Goal: Information Seeking & Learning: Learn about a topic

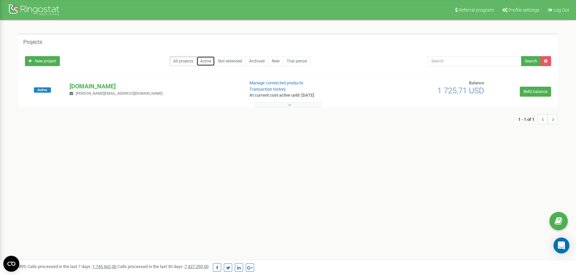
click at [206, 61] on link "Active" at bounding box center [205, 61] width 18 height 10
click at [282, 104] on button at bounding box center [288, 104] width 66 height 5
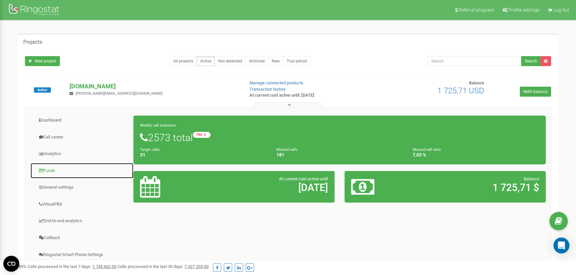
click at [53, 169] on link "Funds" at bounding box center [81, 171] width 103 height 16
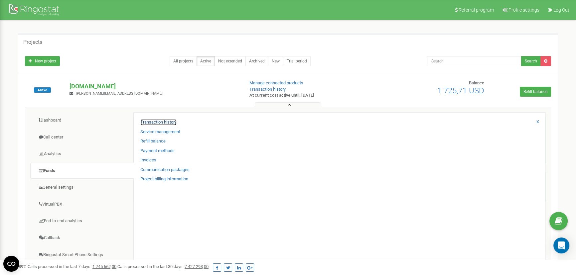
click at [157, 123] on link "Transaction history" at bounding box center [158, 122] width 36 height 6
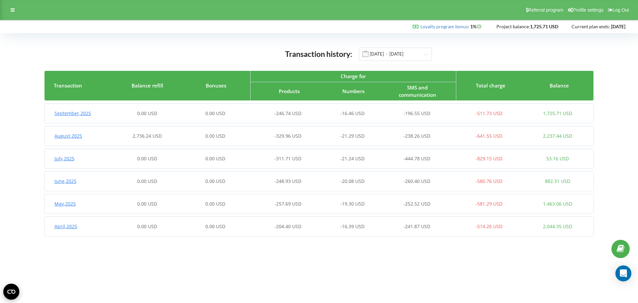
click at [147, 135] on span "2,736.24 USD" at bounding box center [147, 136] width 29 height 6
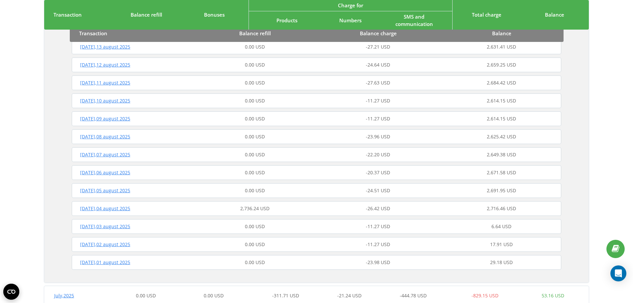
scroll to position [532, 0]
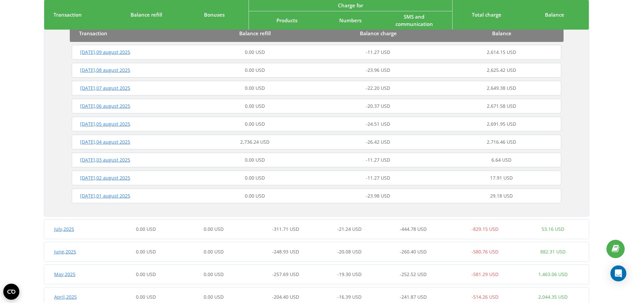
click at [259, 142] on span "2,736.24 USD" at bounding box center [254, 142] width 29 height 6
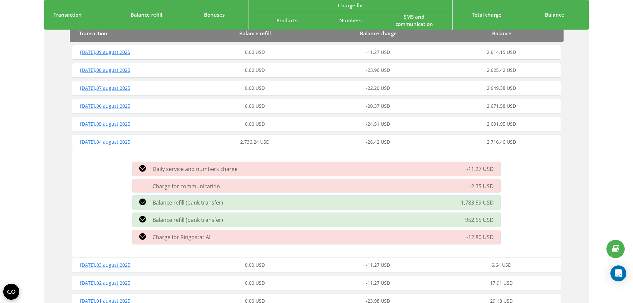
click at [478, 199] on span "1,783.59 USD" at bounding box center [477, 202] width 33 height 7
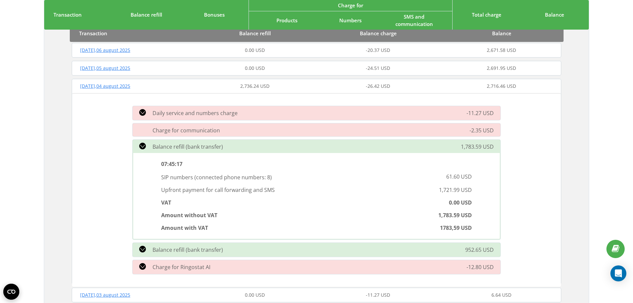
scroll to position [632, 0]
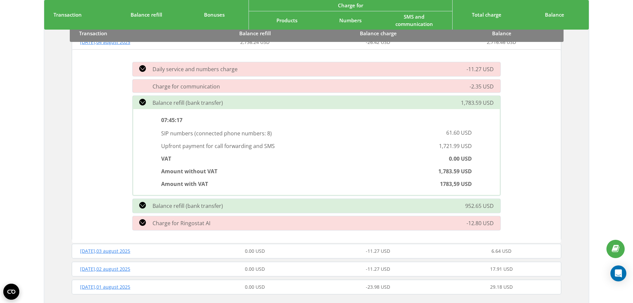
click at [328, 206] on div "Balance refill (bank transfer)" at bounding box center [258, 206] width 258 height 8
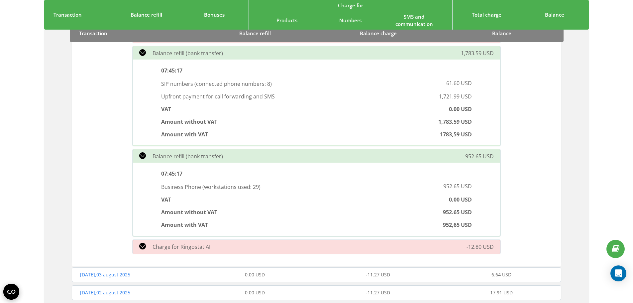
scroll to position [665, 0]
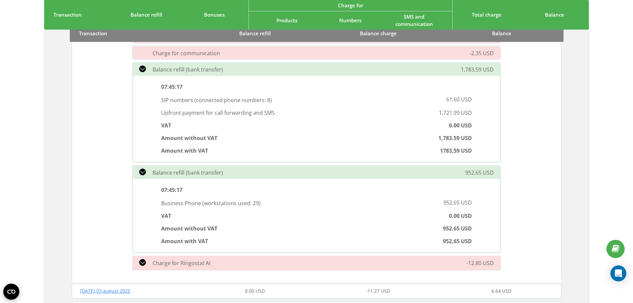
click at [302, 172] on div "Balance refill (bank transfer)" at bounding box center [258, 173] width 258 height 8
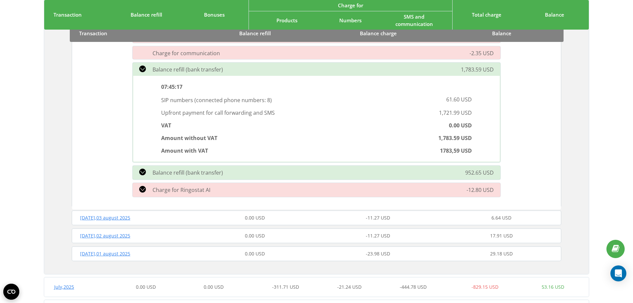
click at [273, 69] on div "Balance refill (bank transfer)" at bounding box center [258, 69] width 258 height 8
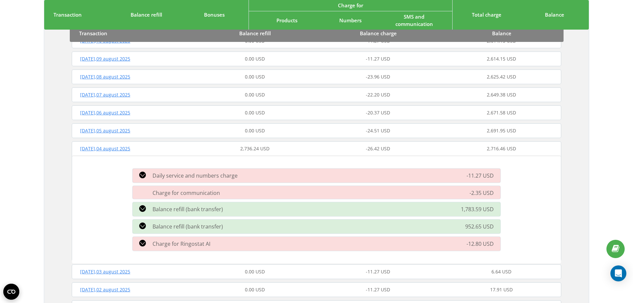
scroll to position [525, 0]
click at [117, 150] on span "Monday , 04 august 2025" at bounding box center [105, 149] width 50 height 6
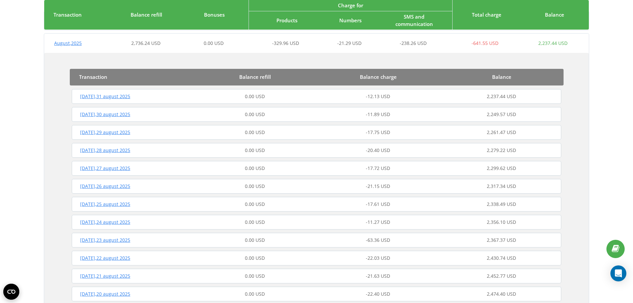
scroll to position [60, 0]
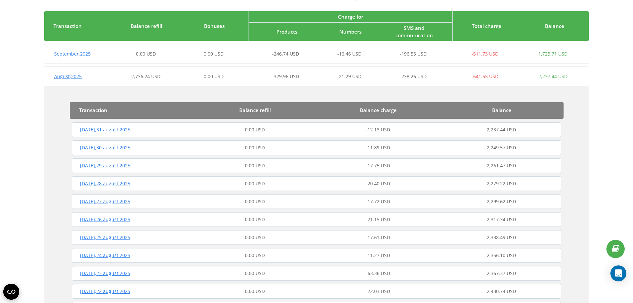
click at [70, 78] on span "August , 2025" at bounding box center [68, 76] width 28 height 6
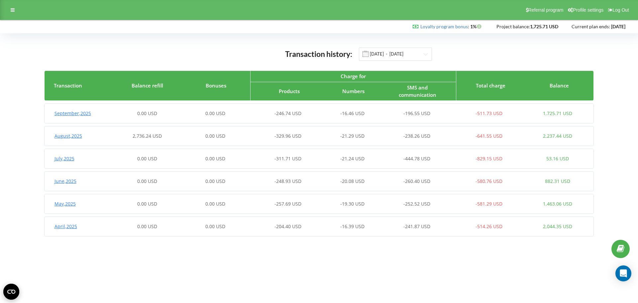
click at [152, 254] on body "Referral program Profile settings Log Out Loyalty program bonus : Bonus : 1%" at bounding box center [319, 151] width 638 height 303
click at [397, 53] on input "01.04.2025 - 23.09.2025" at bounding box center [395, 54] width 73 height 13
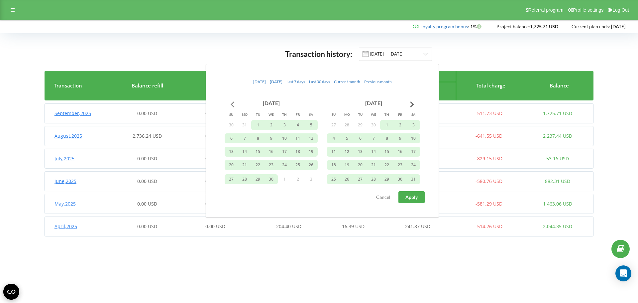
click at [234, 105] on button "Go to previous month" at bounding box center [232, 104] width 13 height 13
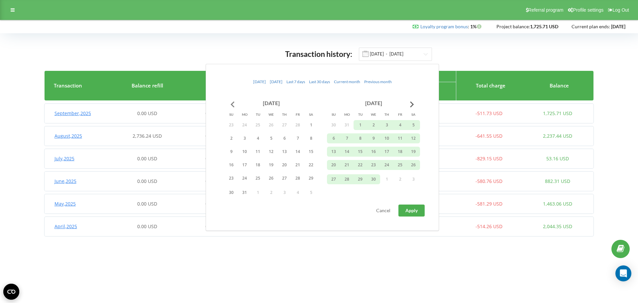
click at [234, 105] on button "Go to previous month" at bounding box center [232, 104] width 13 height 13
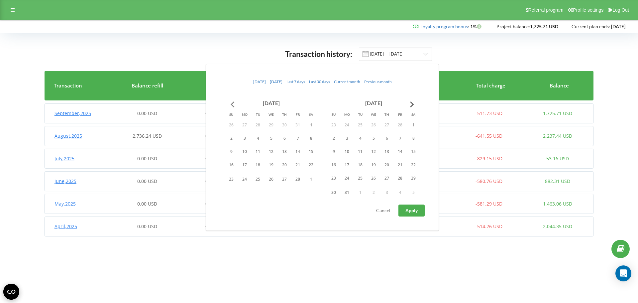
click at [234, 105] on button "Go to previous month" at bounding box center [232, 104] width 13 height 13
click at [233, 123] on button "1" at bounding box center [231, 125] width 13 height 10
click at [389, 53] on input "01.04.2025 - 23.09.2025" at bounding box center [395, 54] width 73 height 13
click at [393, 54] on input "01.04.2025 - 23.09.2025" at bounding box center [395, 54] width 73 height 13
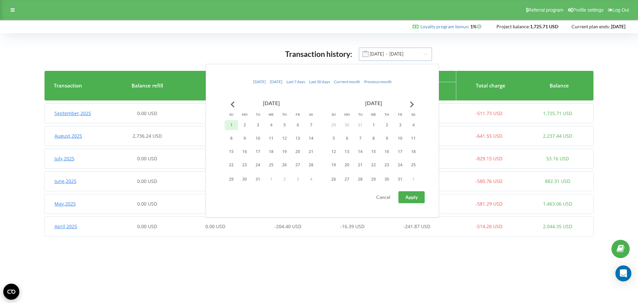
click at [393, 54] on input "01.04.2025 - 23.09.2025" at bounding box center [395, 54] width 73 height 13
click at [391, 55] on input "01.04.2025 - 23.09.2025" at bounding box center [395, 54] width 73 height 13
click at [234, 125] on button "1" at bounding box center [231, 125] width 13 height 10
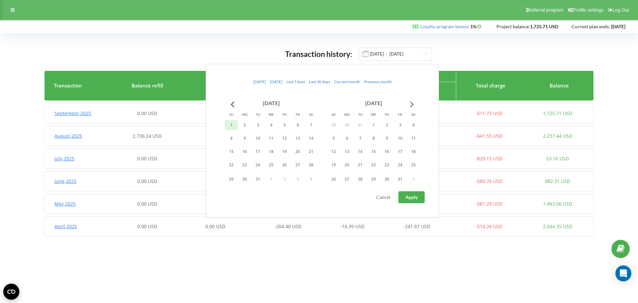
click at [413, 104] on button "Go to next month" at bounding box center [412, 104] width 13 height 13
click at [274, 179] on button "30" at bounding box center [271, 179] width 13 height 10
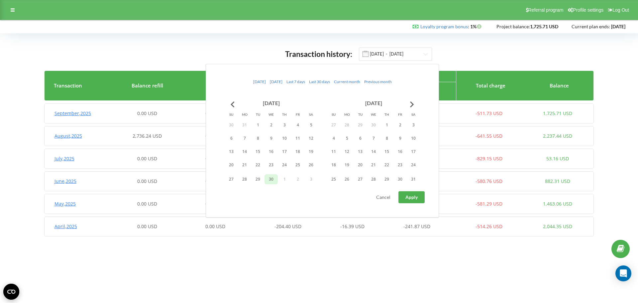
click at [413, 197] on span "Apply" at bounding box center [412, 197] width 12 height 6
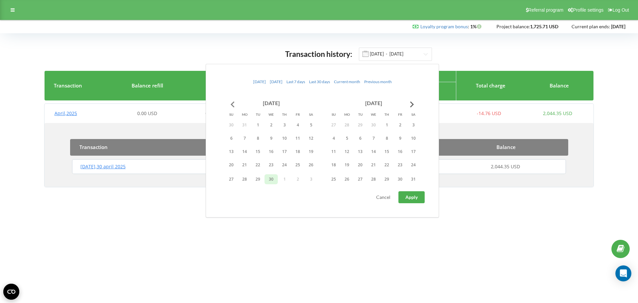
click at [234, 104] on button "Go to previous month" at bounding box center [232, 104] width 13 height 13
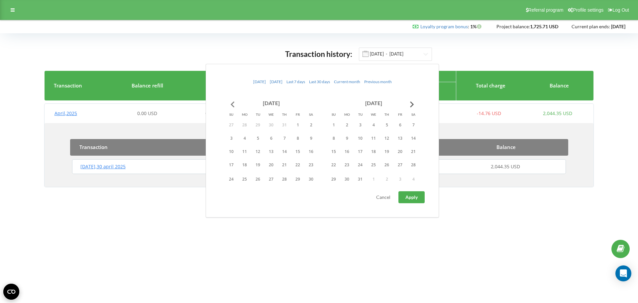
click at [234, 104] on button "Go to previous month" at bounding box center [232, 104] width 13 height 13
click at [396, 125] on button "1" at bounding box center [400, 125] width 13 height 10
click at [411, 106] on button "Go to next month" at bounding box center [412, 104] width 13 height 13
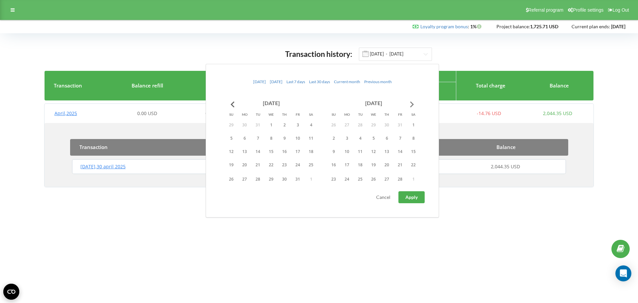
click at [411, 106] on button "Go to next month" at bounding box center [412, 104] width 13 height 13
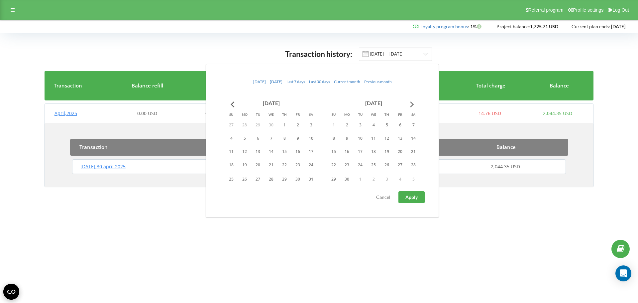
click at [411, 106] on button "Go to next month" at bounding box center [412, 104] width 13 height 13
click at [331, 193] on button "31" at bounding box center [333, 192] width 13 height 10
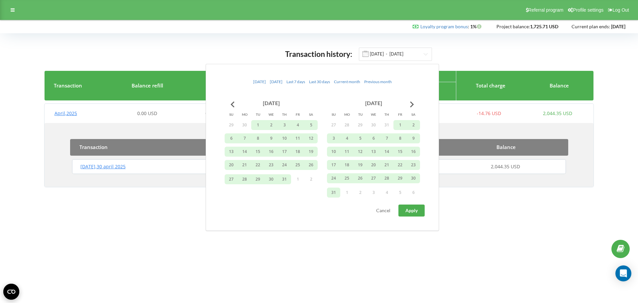
click at [415, 210] on span "Apply" at bounding box center [412, 210] width 12 height 6
type input "01.11.2024 - 31.08.2025"
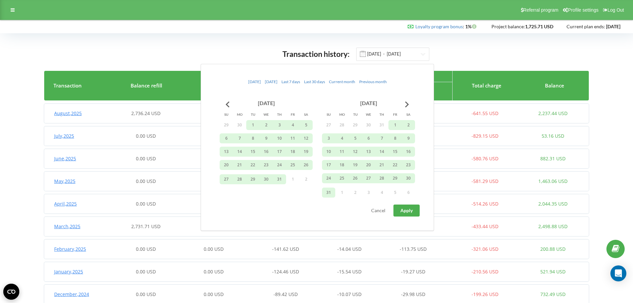
click at [465, 53] on div "Transaction history: 01.11.2024 - 31.08.2025" at bounding box center [316, 54] width 545 height 14
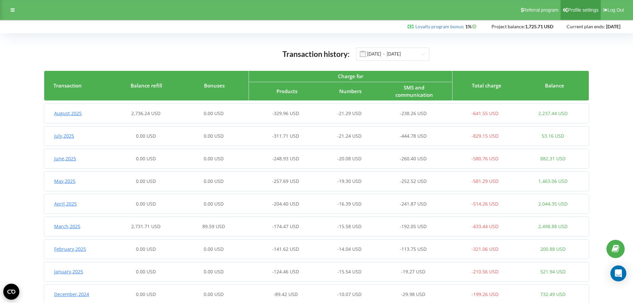
click at [585, 8] on span "Profile settings" at bounding box center [583, 9] width 31 height 5
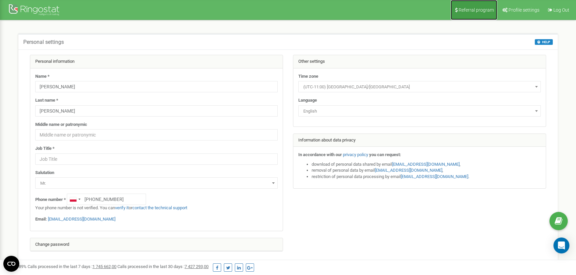
click at [466, 10] on span "Referral program" at bounding box center [475, 9] width 35 height 5
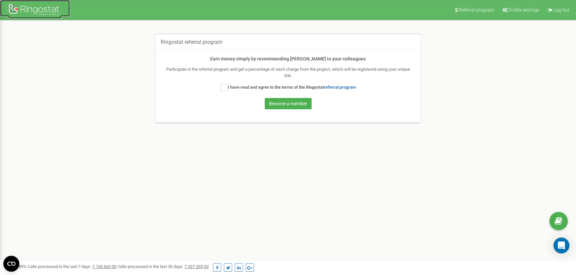
click at [37, 7] on div at bounding box center [34, 11] width 53 height 16
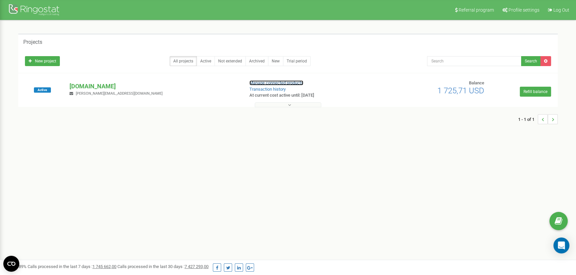
click at [262, 84] on link "Manage connected products" at bounding box center [276, 82] width 54 height 5
click at [89, 88] on p "finmap.online" at bounding box center [153, 86] width 169 height 9
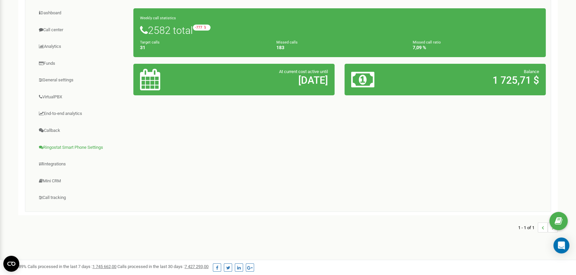
scroll to position [121, 0]
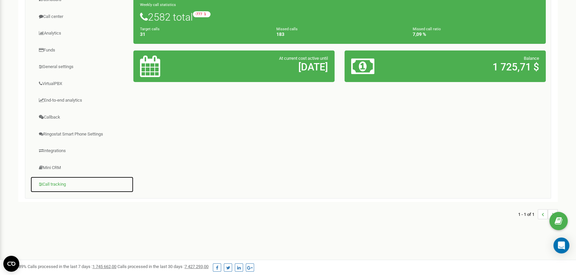
click at [62, 183] on link "Call tracking" at bounding box center [81, 185] width 103 height 16
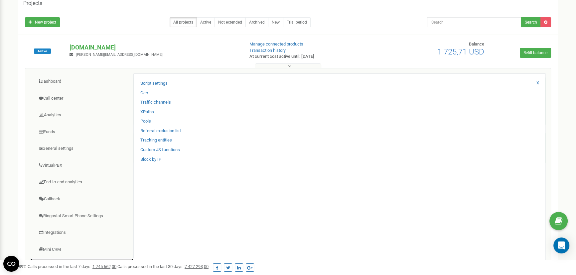
scroll to position [30, 0]
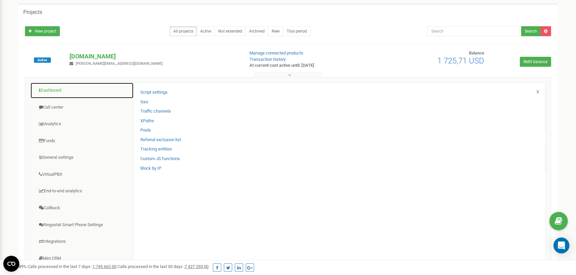
click at [58, 89] on link "Dashboard" at bounding box center [81, 90] width 103 height 16
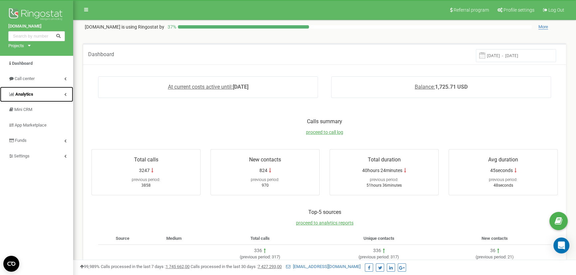
click at [33, 96] on link "Analytics" at bounding box center [36, 95] width 73 height 16
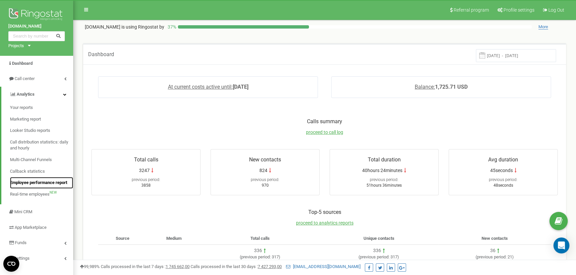
click at [39, 185] on span "Employee performance report" at bounding box center [38, 183] width 57 height 6
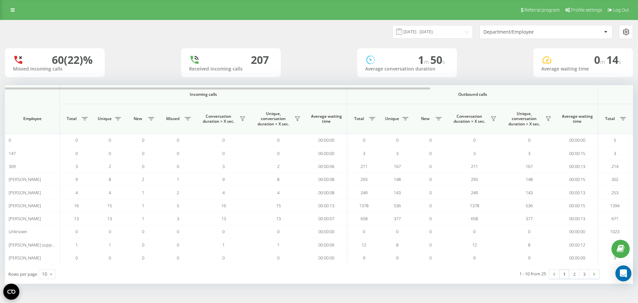
click at [627, 32] on icon at bounding box center [626, 32] width 8 height 8
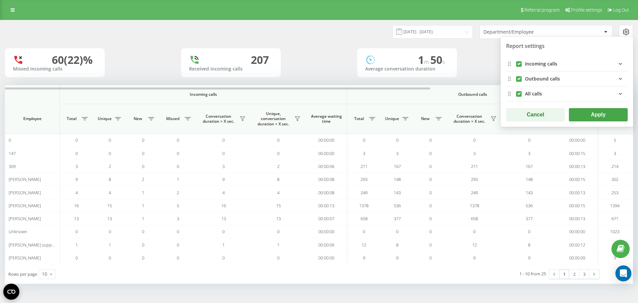
click at [627, 32] on icon at bounding box center [626, 32] width 8 height 8
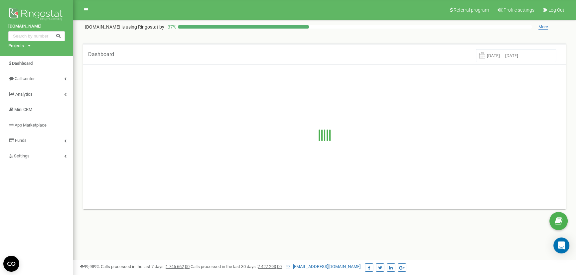
click at [31, 45] on div "finmap.online Projects finmap.online" at bounding box center [36, 28] width 73 height 56
click at [30, 45] on icon at bounding box center [29, 46] width 3 height 2
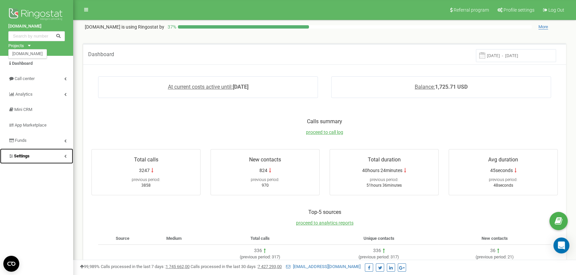
click at [64, 155] on icon at bounding box center [65, 156] width 2 height 3
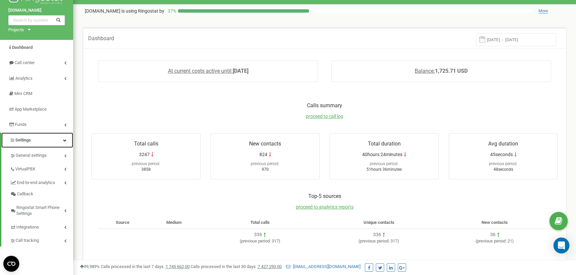
scroll to position [30, 0]
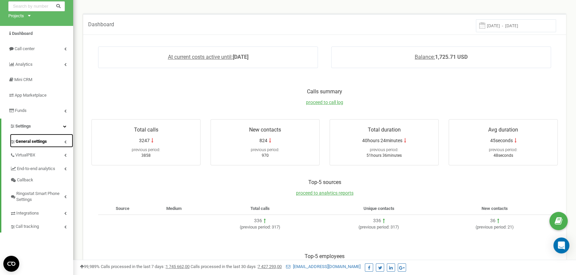
click at [65, 140] on icon at bounding box center [65, 141] width 2 height 3
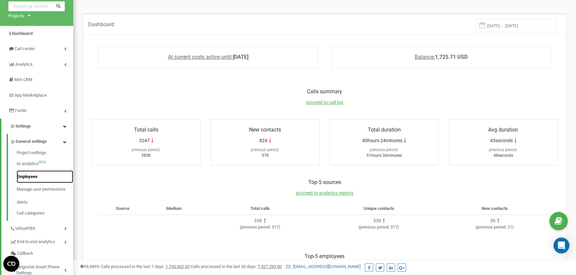
click at [34, 177] on link "Employees" at bounding box center [45, 177] width 57 height 13
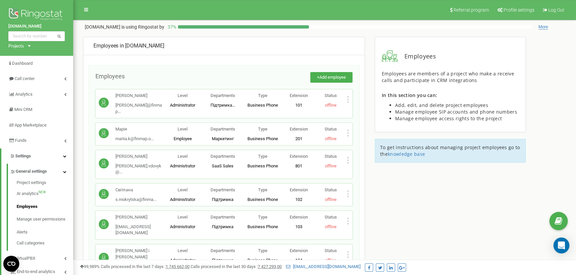
click at [348, 130] on icon at bounding box center [348, 133] width 2 height 7
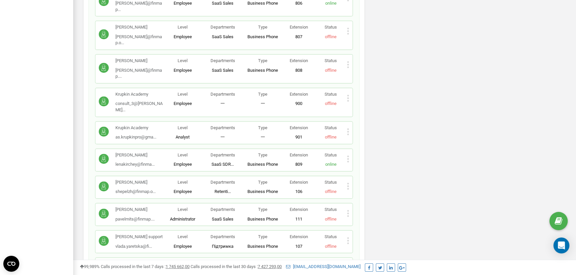
scroll to position [453, 0]
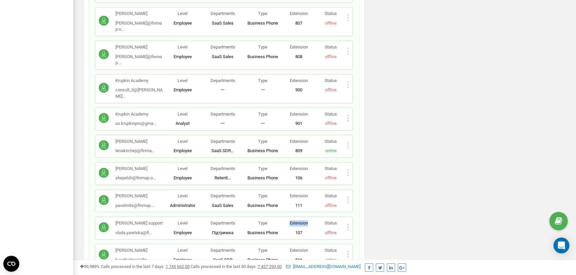
drag, startPoint x: 289, startPoint y: 160, endPoint x: 313, endPoint y: 158, distance: 24.0
click at [313, 217] on div "[PERSON_NAME] support vlada.yaretska@fi... [EMAIL_ADDRESS][DOMAIN_NAME] Level E…" at bounding box center [223, 228] width 257 height 22
copy span "Extension"
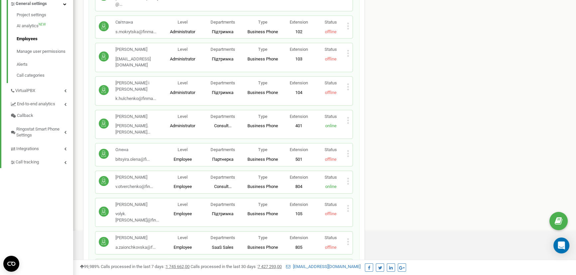
scroll to position [181, 0]
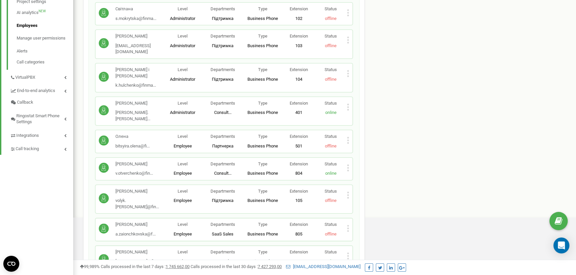
click at [348, 192] on icon at bounding box center [348, 195] width 2 height 7
click at [369, 214] on span "Delete employee" at bounding box center [373, 216] width 35 height 4
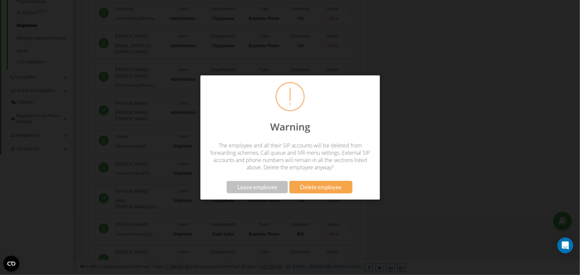
click at [441, 153] on div "Warning The employee and all their SIP accounts will be deleted from forwarding…" at bounding box center [290, 137] width 580 height 275
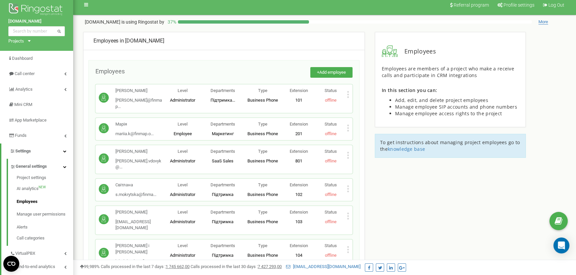
scroll to position [0, 0]
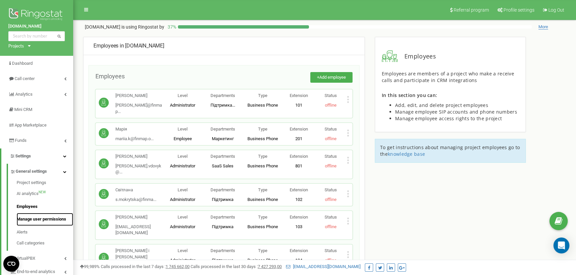
click at [59, 221] on link "Manage user permissions" at bounding box center [45, 219] width 57 height 13
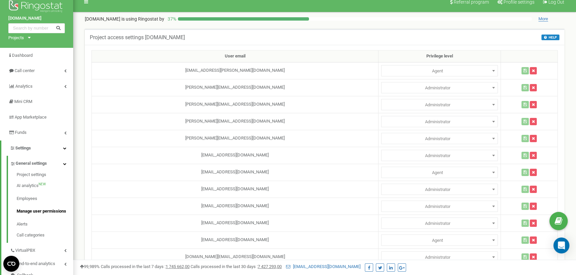
scroll to position [38, 0]
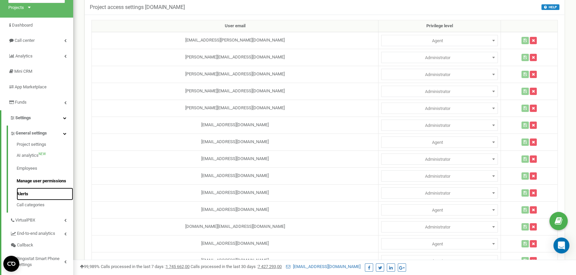
click at [28, 194] on link "Alerts" at bounding box center [45, 194] width 57 height 13
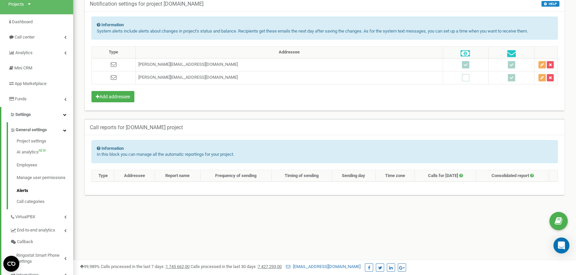
scroll to position [123, 0]
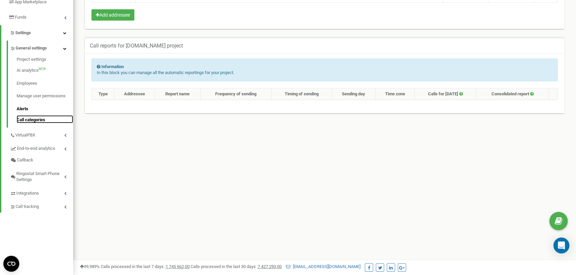
click at [33, 121] on link "Call categories" at bounding box center [45, 119] width 57 height 8
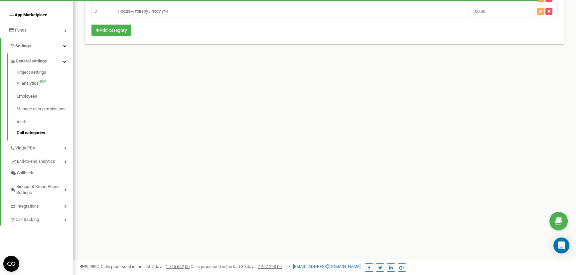
scroll to position [121, 0]
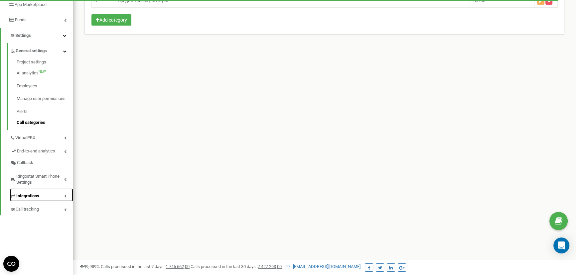
click at [65, 196] on icon at bounding box center [65, 195] width 2 height 3
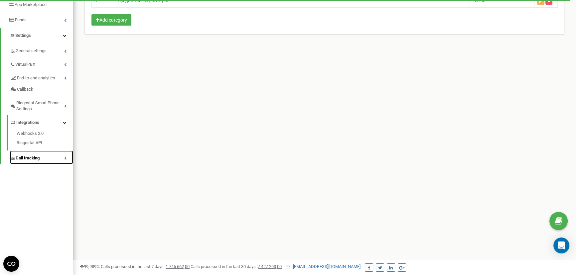
click at [66, 159] on icon at bounding box center [65, 158] width 2 height 3
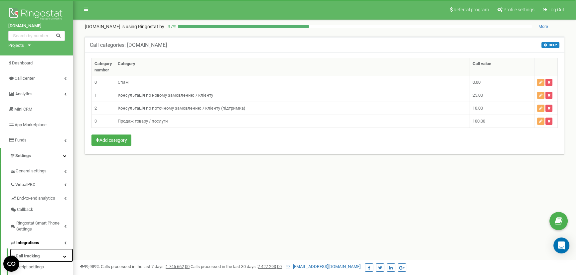
scroll to position [0, 0]
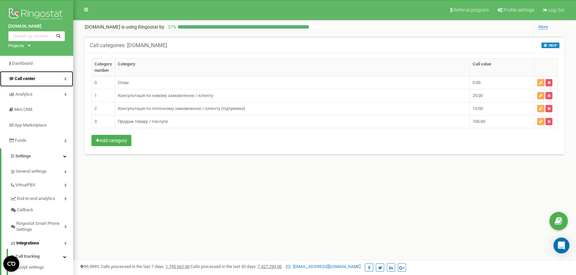
click at [65, 77] on icon at bounding box center [65, 78] width 2 height 3
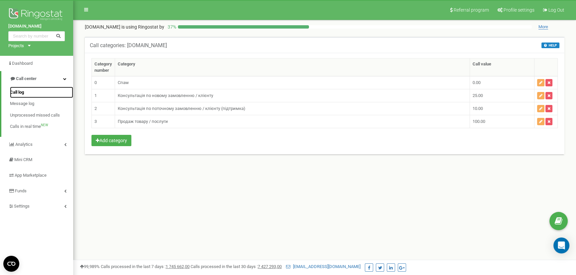
click at [57, 89] on link "Call log" at bounding box center [41, 93] width 63 height 12
click at [19, 93] on span "Call log" at bounding box center [17, 92] width 14 height 6
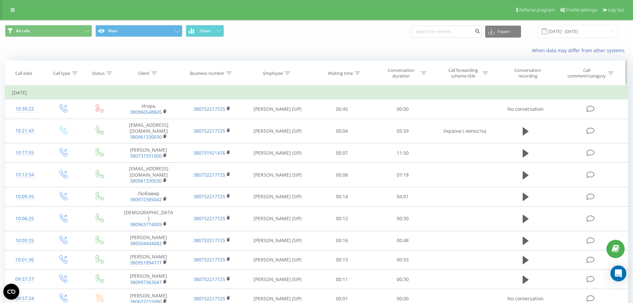
click at [288, 75] on div at bounding box center [288, 73] width 6 height 6
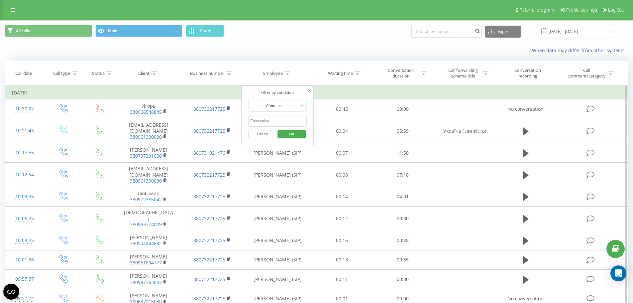
click at [300, 120] on input "text" at bounding box center [277, 121] width 59 height 12
click at [297, 136] on span "OK" at bounding box center [292, 134] width 19 height 10
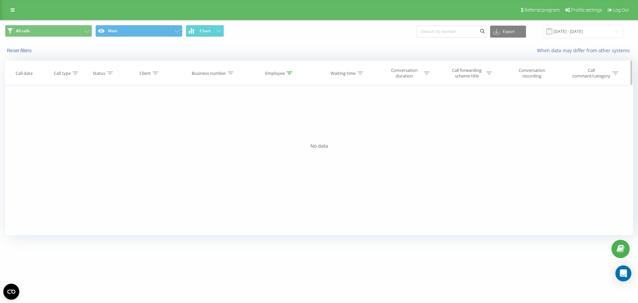
click at [290, 72] on icon at bounding box center [290, 72] width 6 height 3
click at [274, 122] on input "Olena" at bounding box center [280, 121] width 59 height 12
type input "O"
click at [291, 130] on span "OK" at bounding box center [294, 134] width 19 height 10
click at [291, 73] on icon at bounding box center [290, 72] width 6 height 3
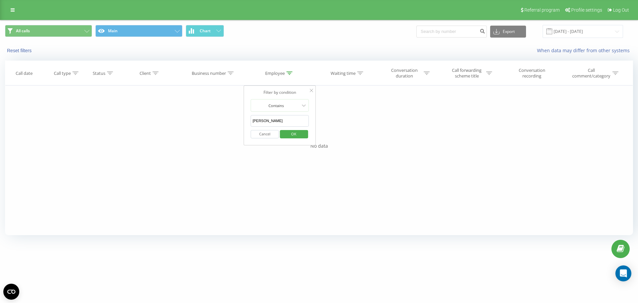
drag, startPoint x: 273, startPoint y: 120, endPoint x: 250, endPoint y: 123, distance: 23.2
click at [250, 123] on div "Filter by condition [PERSON_NAME] OK" at bounding box center [280, 115] width 72 height 60
click button "OK" at bounding box center [294, 134] width 28 height 8
click at [292, 73] on icon at bounding box center [290, 72] width 6 height 3
click at [269, 121] on input "Pavlo" at bounding box center [280, 121] width 59 height 12
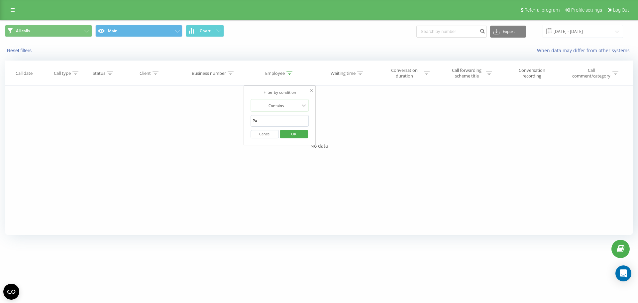
type input "P"
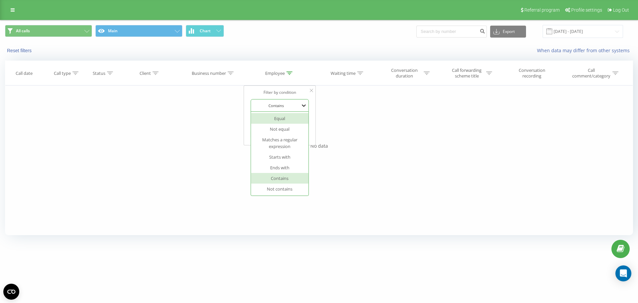
click at [302, 107] on icon at bounding box center [304, 105] width 7 height 7
click at [336, 125] on div "Filter by condition Equal Enter value Cancel OK Filter by condition Equal Enter…" at bounding box center [319, 160] width 628 height 150
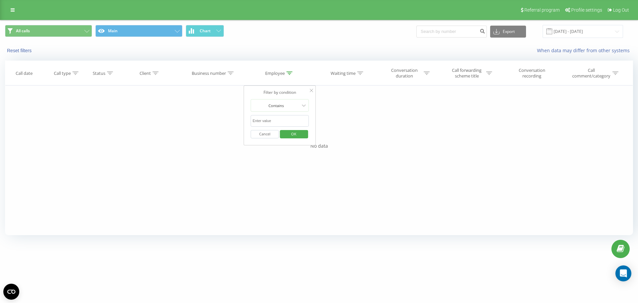
click at [280, 121] on input "text" at bounding box center [280, 121] width 59 height 12
click at [267, 137] on button "Cancel" at bounding box center [265, 134] width 28 height 8
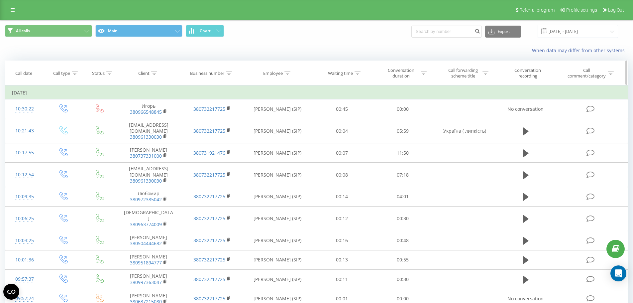
click at [289, 74] on icon at bounding box center [288, 72] width 6 height 3
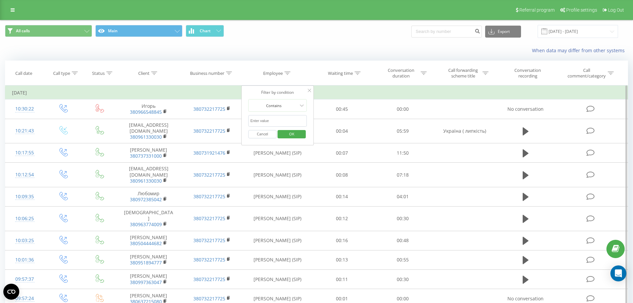
click at [270, 125] on input "text" at bounding box center [277, 121] width 59 height 12
type input "[PERSON_NAME]"
click at [283, 137] on span "OK" at bounding box center [292, 134] width 19 height 10
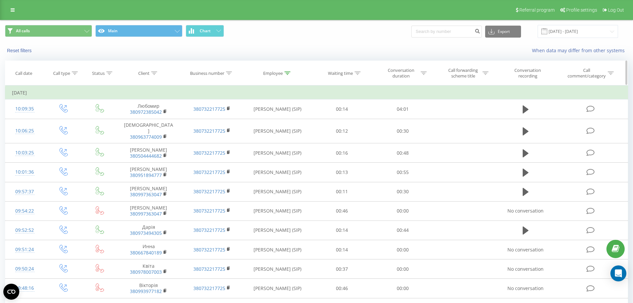
click at [286, 67] on th "Employee" at bounding box center [278, 73] width 68 height 25
click at [287, 71] on div at bounding box center [288, 73] width 6 height 6
click at [256, 136] on button "Cancel" at bounding box center [262, 134] width 28 height 8
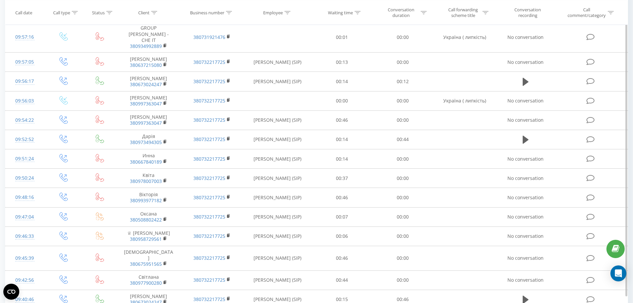
scroll to position [305, 0]
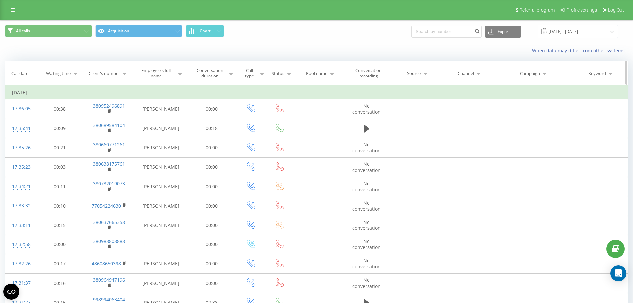
click at [180, 73] on icon at bounding box center [181, 72] width 6 height 3
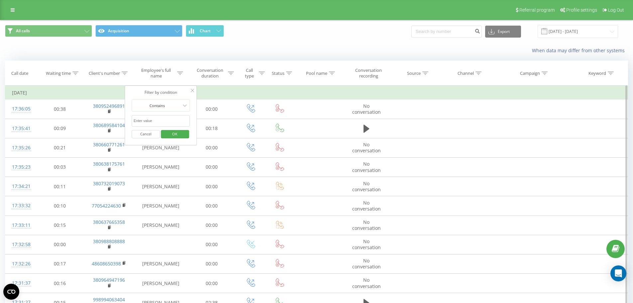
click at [142, 121] on input "text" at bounding box center [161, 121] width 59 height 12
type input "J"
click at [172, 136] on span "OK" at bounding box center [175, 134] width 19 height 10
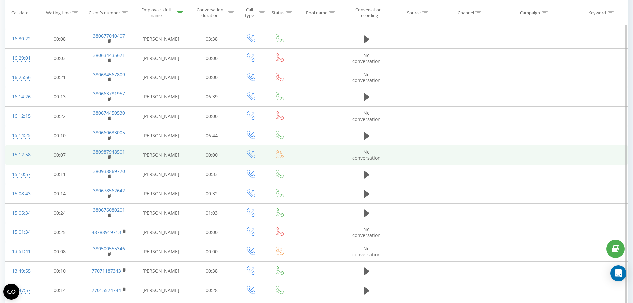
scroll to position [305, 0]
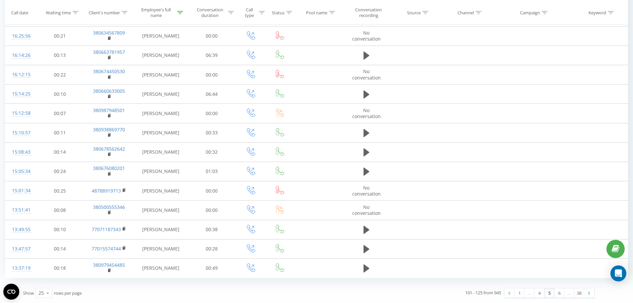
click at [551, 293] on link "5" at bounding box center [549, 292] width 10 height 9
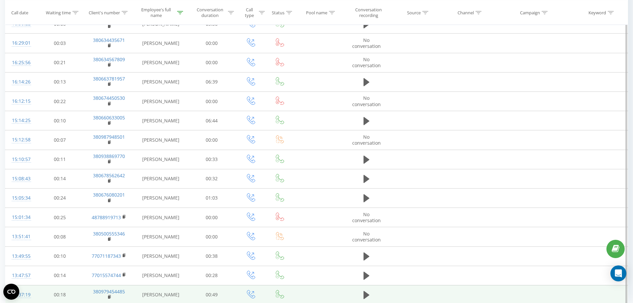
scroll to position [305, 0]
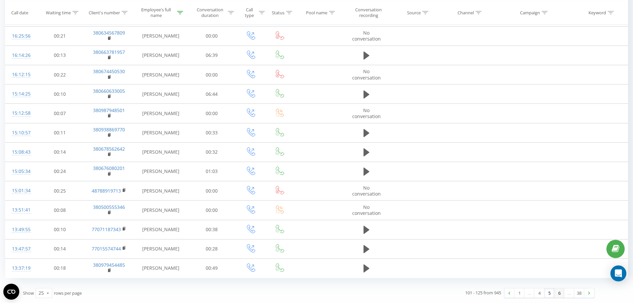
click at [559, 294] on link "6" at bounding box center [559, 292] width 10 height 9
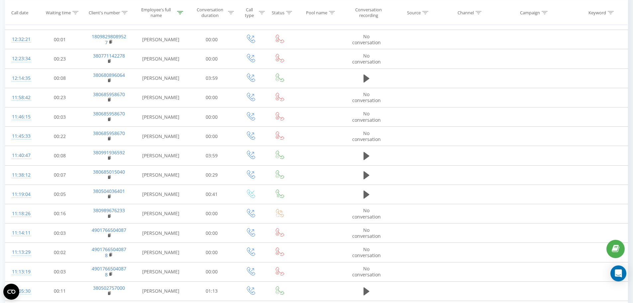
scroll to position [305, 0]
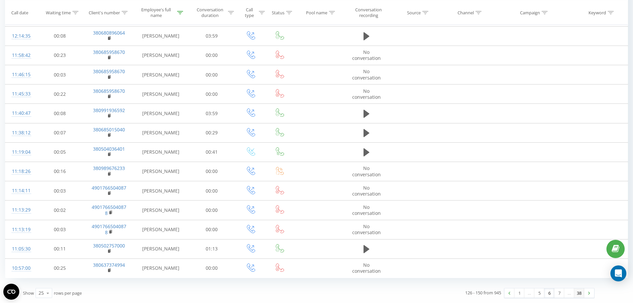
click at [579, 296] on link "38" at bounding box center [579, 292] width 10 height 9
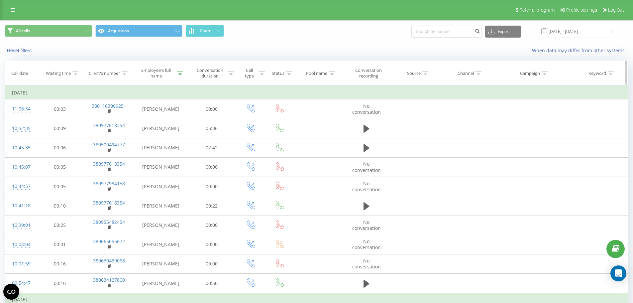
click at [179, 74] on icon at bounding box center [180, 72] width 6 height 3
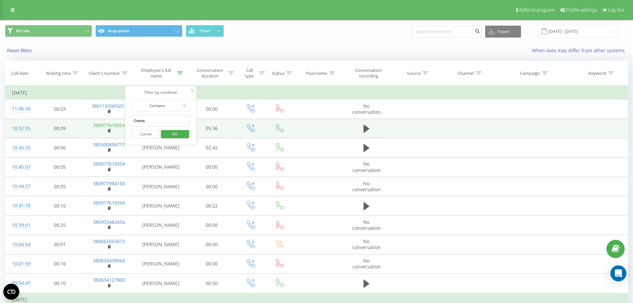
drag, startPoint x: 153, startPoint y: 123, endPoint x: 110, endPoint y: 122, distance: 43.5
click at [110, 122] on table "Filter by condition Equal Cancel OK Filter by condition Contains Cancel OK Filt…" at bounding box center [316, 292] width 623 height 414
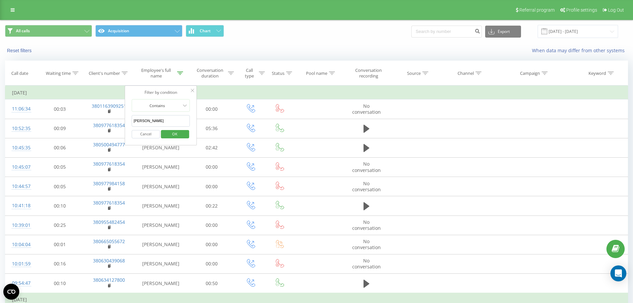
click at [177, 132] on span "OK" at bounding box center [175, 134] width 19 height 10
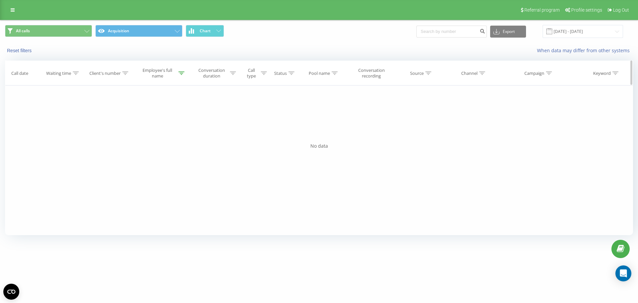
click at [180, 72] on icon at bounding box center [182, 72] width 6 height 3
click at [160, 119] on input "[PERSON_NAME]" at bounding box center [162, 121] width 59 height 12
type input "[PERSON_NAME]"
click at [177, 135] on span "OK" at bounding box center [176, 134] width 19 height 10
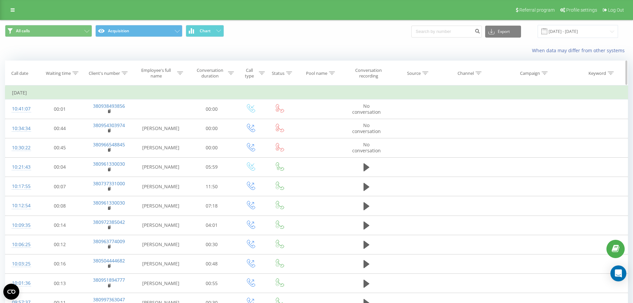
click at [179, 74] on icon at bounding box center [180, 72] width 6 height 3
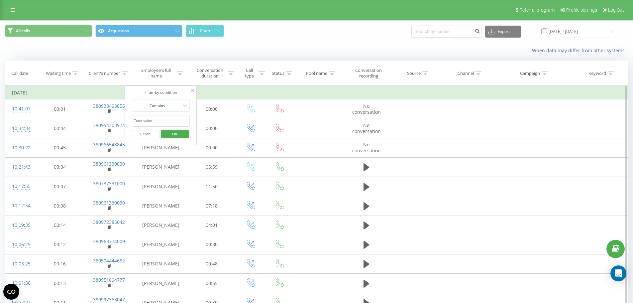
click at [162, 119] on input "text" at bounding box center [161, 121] width 59 height 12
click button "OK" at bounding box center [175, 134] width 28 height 8
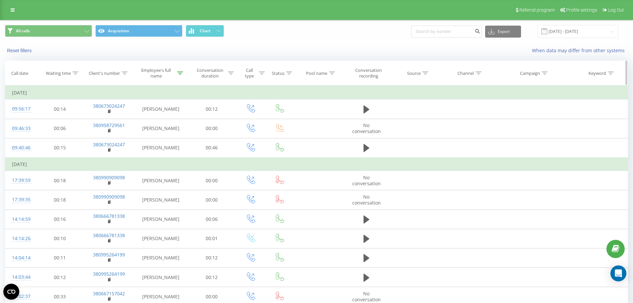
click at [180, 71] on icon at bounding box center [180, 72] width 6 height 3
click at [178, 120] on input "[PERSON_NAME]" at bounding box center [161, 121] width 59 height 12
type input "[PERSON_NAME]"
click at [145, 133] on button "Cancel" at bounding box center [146, 134] width 28 height 8
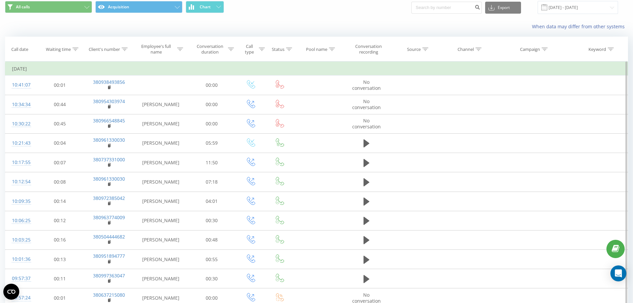
scroll to position [33, 0]
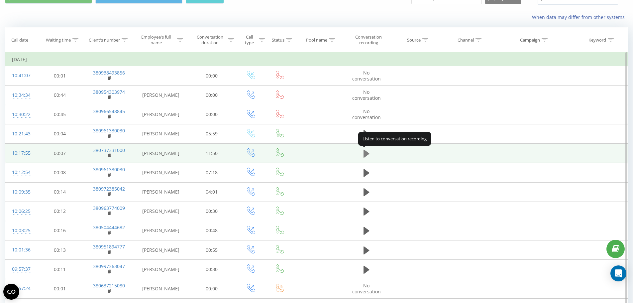
click at [367, 152] on icon at bounding box center [367, 153] width 6 height 8
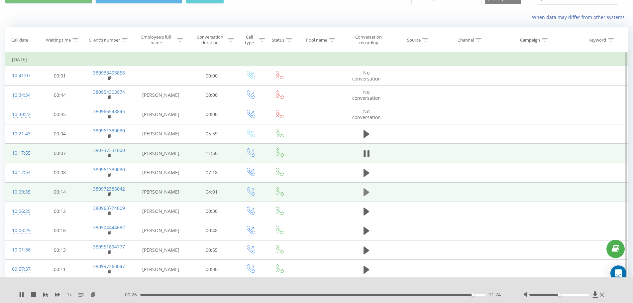
click at [367, 193] on icon at bounding box center [367, 192] width 6 height 8
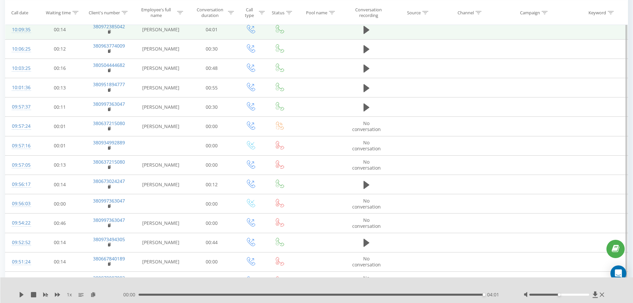
scroll to position [233, 0]
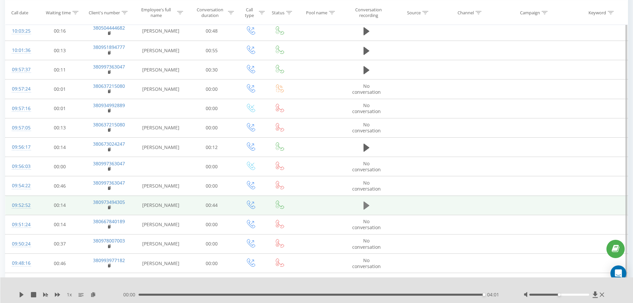
click at [364, 206] on icon at bounding box center [367, 205] width 6 height 8
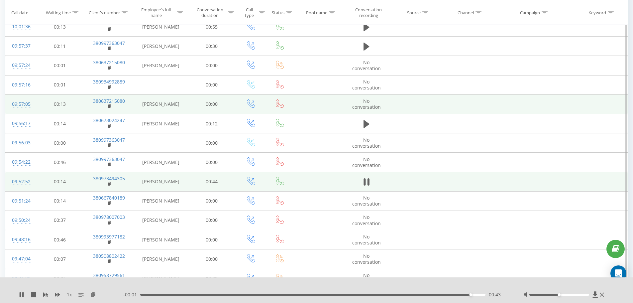
scroll to position [266, 0]
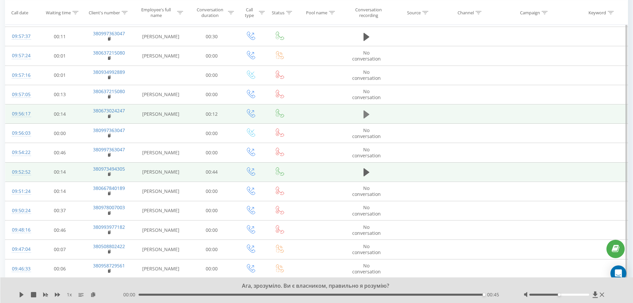
click at [368, 115] on icon at bounding box center [367, 114] width 6 height 8
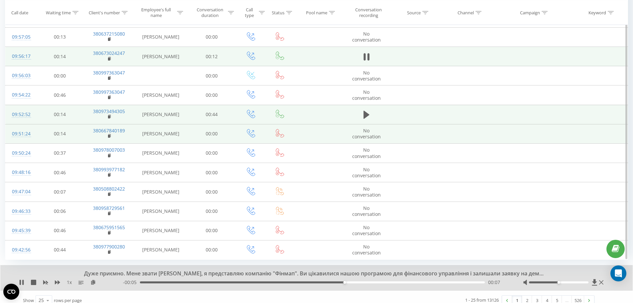
scroll to position [331, 0]
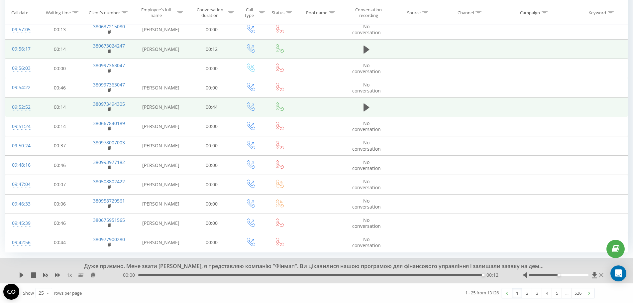
click at [601, 275] on icon at bounding box center [601, 275] width 4 height 4
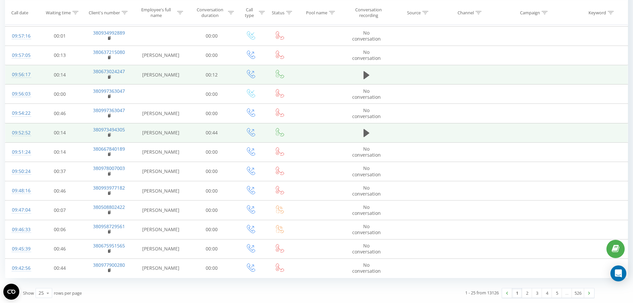
scroll to position [305, 0]
click at [527, 294] on link "2" at bounding box center [527, 292] width 10 height 9
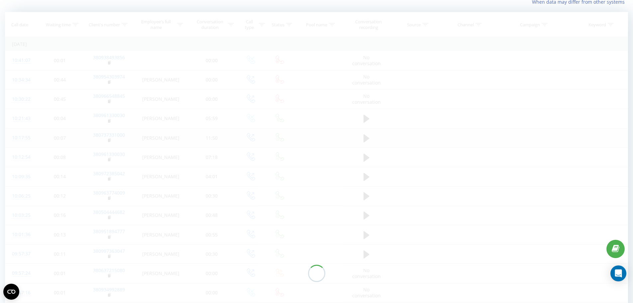
scroll to position [44, 0]
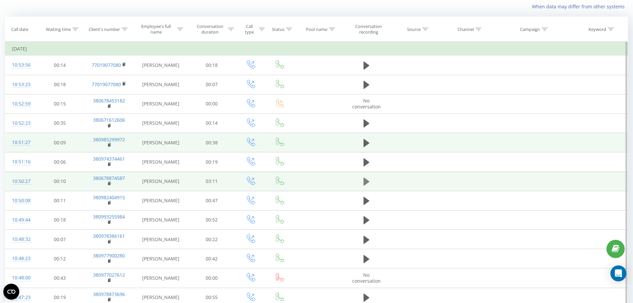
click at [366, 182] on icon at bounding box center [367, 182] width 6 height 8
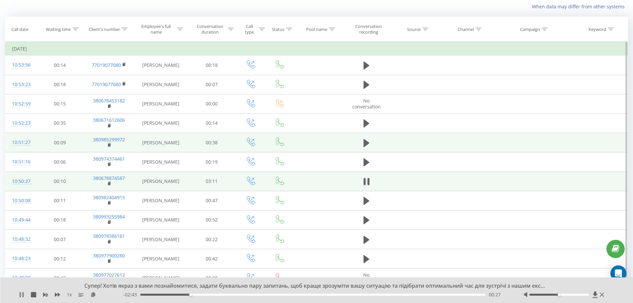
click at [20, 295] on icon at bounding box center [20, 294] width 1 height 5
